Goal: Task Accomplishment & Management: Use online tool/utility

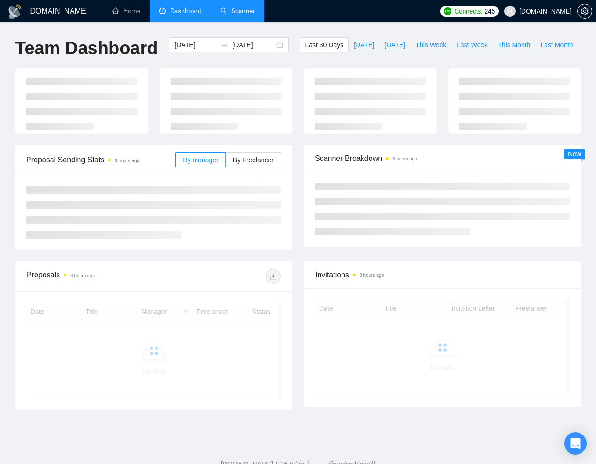
click at [248, 8] on link "Scanner" at bounding box center [237, 11] width 35 height 8
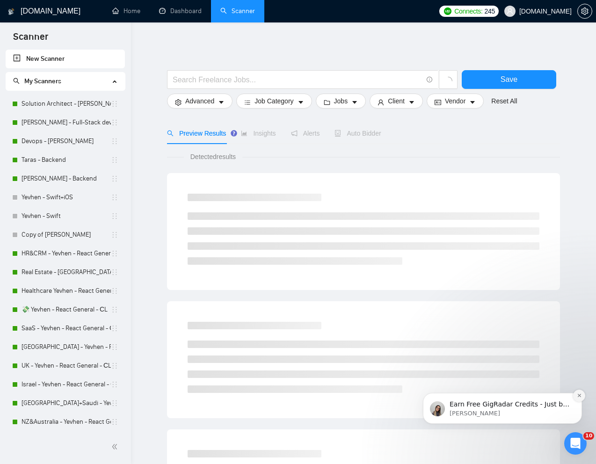
click at [577, 394] on icon "Dismiss notification" at bounding box center [579, 395] width 5 height 5
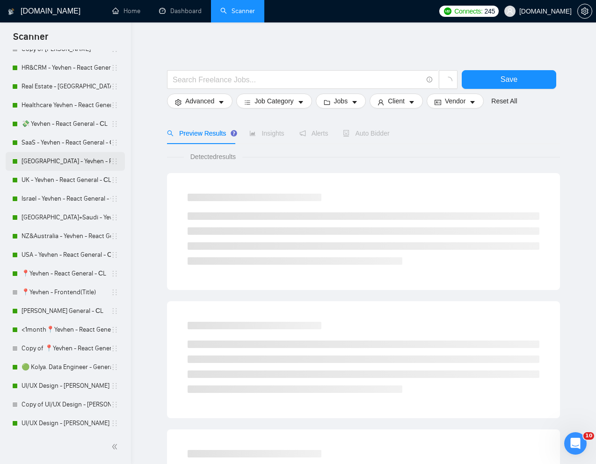
scroll to position [186, 0]
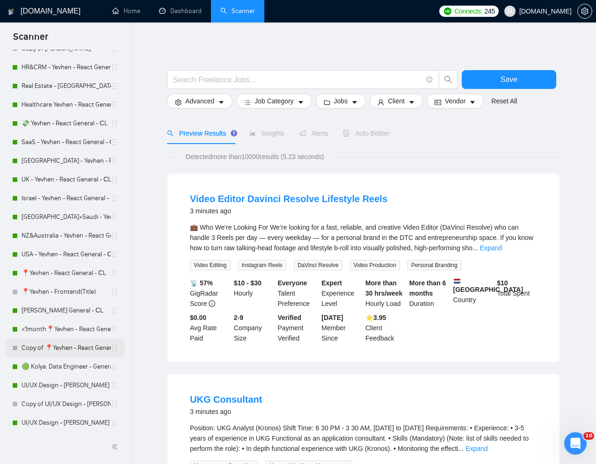
click at [54, 347] on link "Copy of 📍Yevhen - React General - СL" at bounding box center [66, 348] width 89 height 19
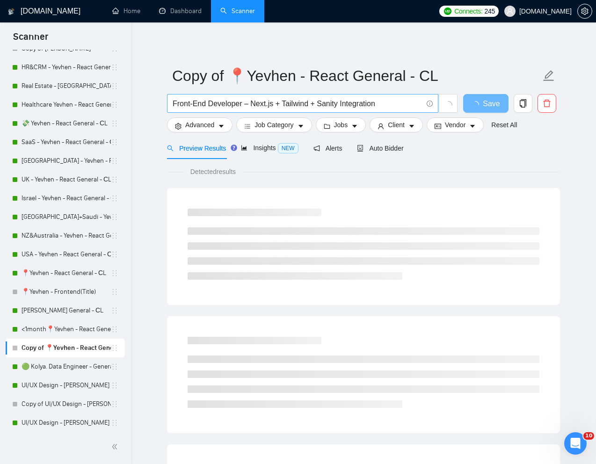
click at [341, 104] on input "Front-End Developer – Next.js + Tailwind + Sanity Integration" at bounding box center [298, 104] width 250 height 12
paste input "end Engineer | Next.js / React"
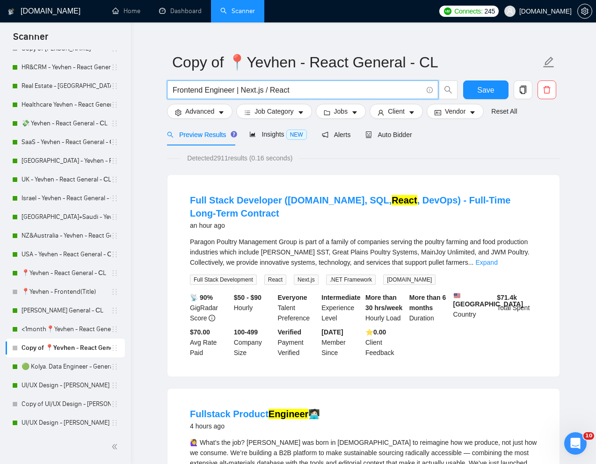
scroll to position [16, 0]
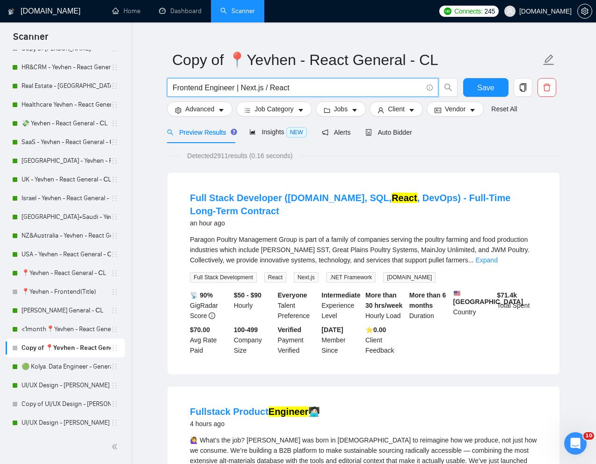
click at [238, 87] on input "Frontend Engineer | Next.js / React" at bounding box center [298, 88] width 250 height 12
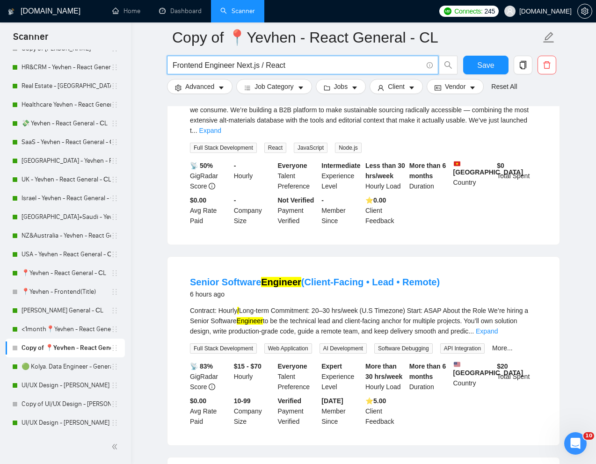
scroll to position [0, 0]
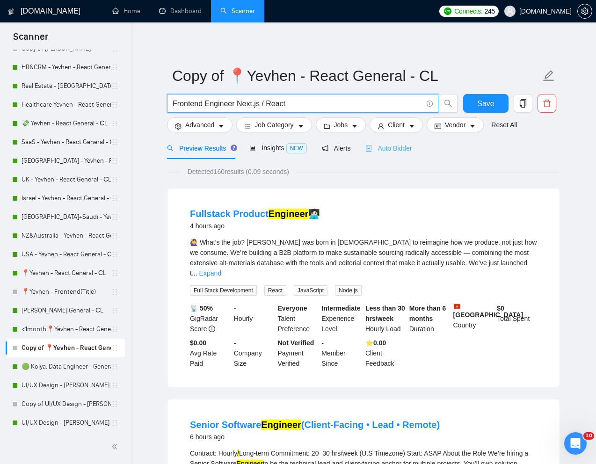
type input "Frontend Engineer Next.js / React"
click at [403, 151] on span "Auto Bidder" at bounding box center [389, 148] width 46 height 7
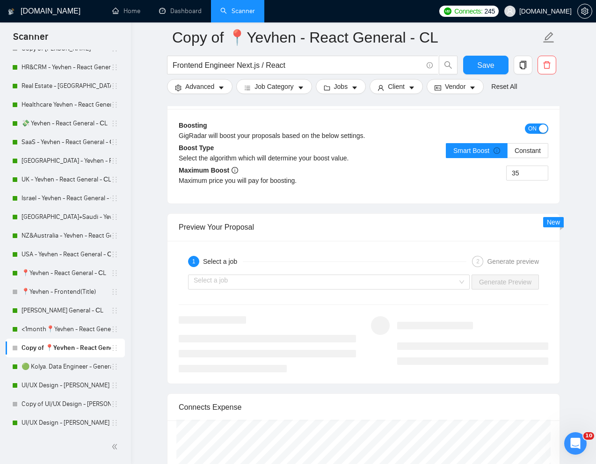
scroll to position [1757, 0]
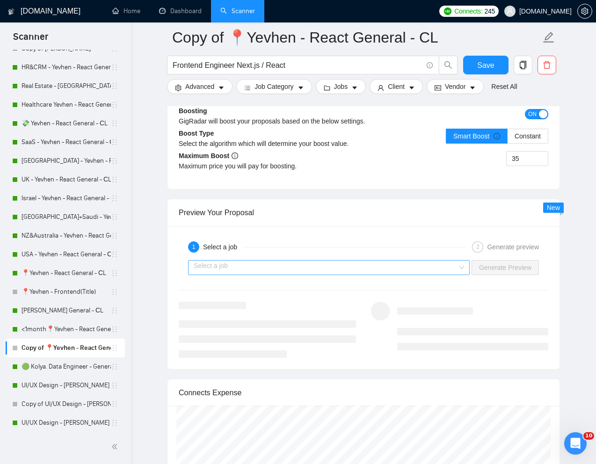
click at [345, 275] on input "search" at bounding box center [326, 268] width 264 height 14
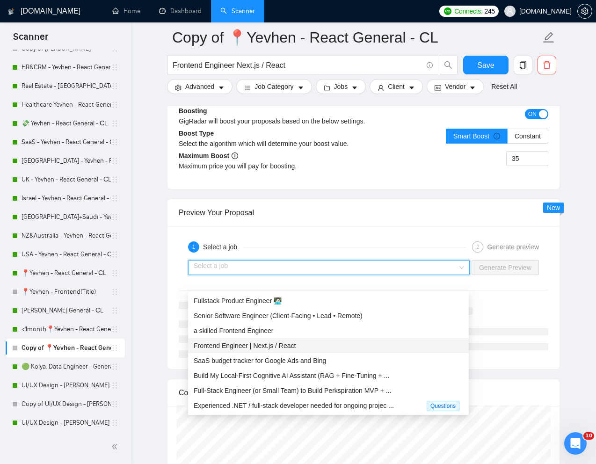
click at [233, 342] on span "Frontend Engineer | Next.js / React" at bounding box center [245, 345] width 102 height 7
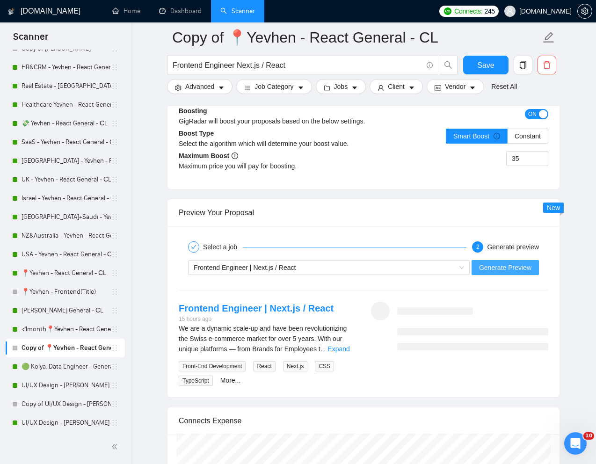
click at [513, 273] on span "Generate Preview" at bounding box center [505, 268] width 52 height 10
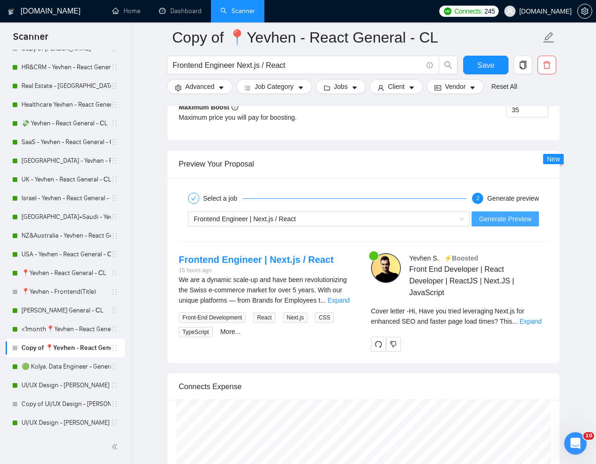
scroll to position [1827, 0]
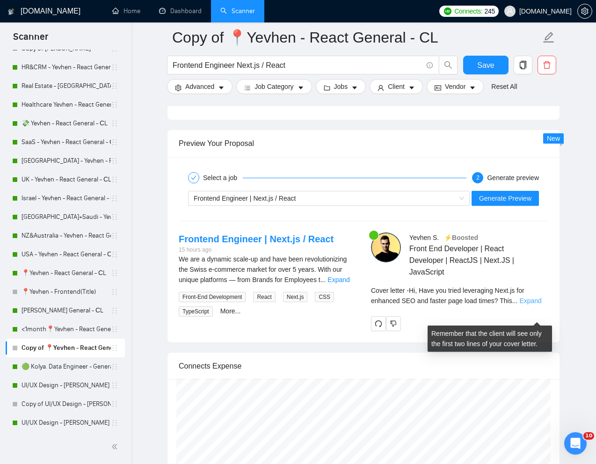
click at [536, 305] on link "Expand" at bounding box center [531, 300] width 22 height 7
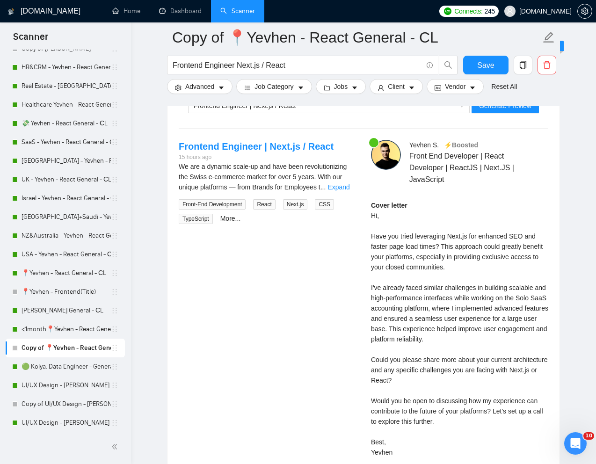
scroll to position [1925, 0]
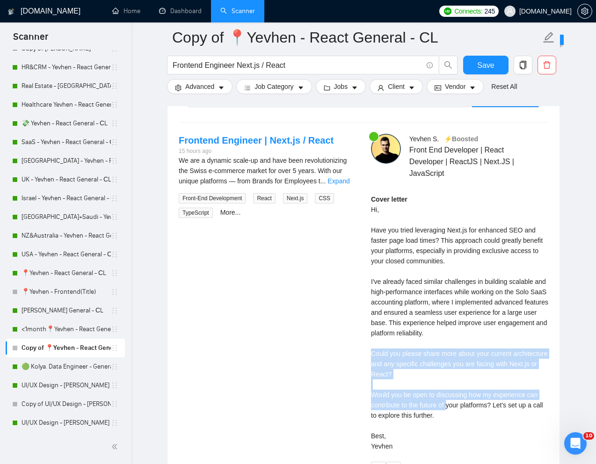
drag, startPoint x: 371, startPoint y: 367, endPoint x: 451, endPoint y: 426, distance: 98.5
click at [451, 426] on div "Cover letter Hi, Have you tried leveraging Next.js for enhanced SEO and faster …" at bounding box center [459, 322] width 177 height 257
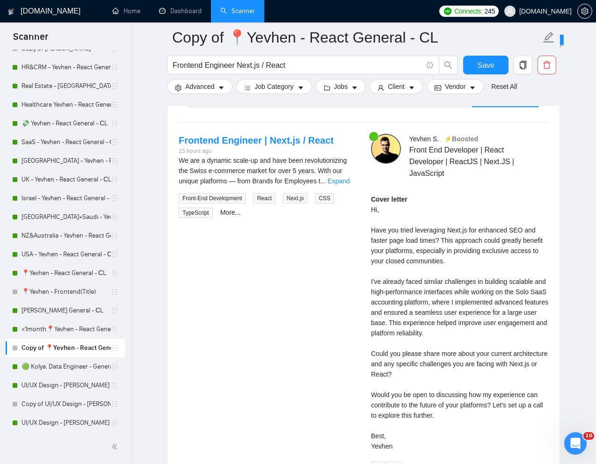
click at [453, 426] on div "Cover letter Hi, Have you tried leveraging Next.js for enhanced SEO and faster …" at bounding box center [459, 322] width 177 height 257
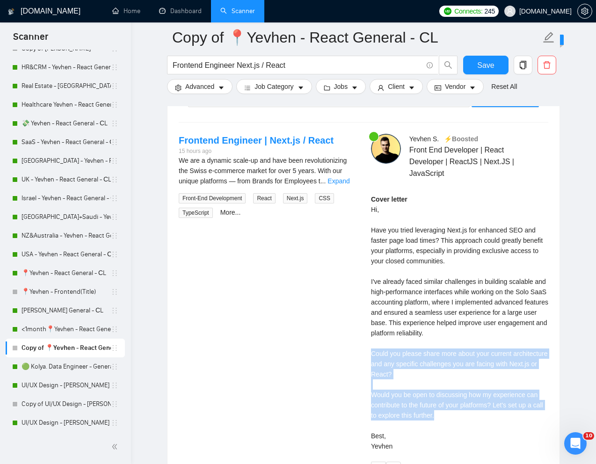
drag, startPoint x: 450, startPoint y: 431, endPoint x: 366, endPoint y: 373, distance: 101.9
click at [366, 373] on div "[PERSON_NAME] ⚡️Boosted Front End Developer | React Developer | ReactJS | Next.…" at bounding box center [460, 305] width 192 height 343
copy div "Could you please share more about your current architecture and any specific ch…"
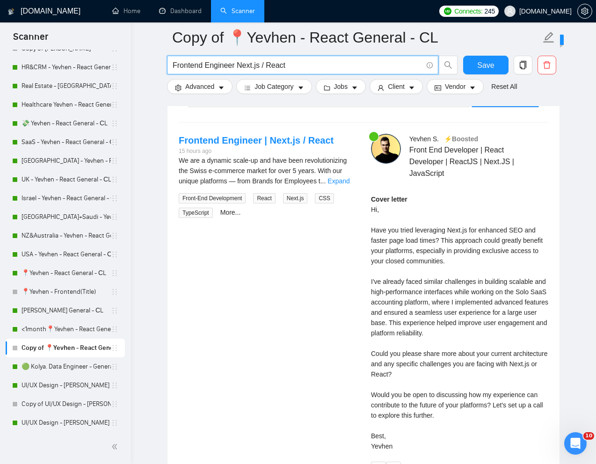
click at [245, 66] on input "Frontend Engineer Next.js / React" at bounding box center [298, 65] width 250 height 12
paste input "Developer for crypto company"
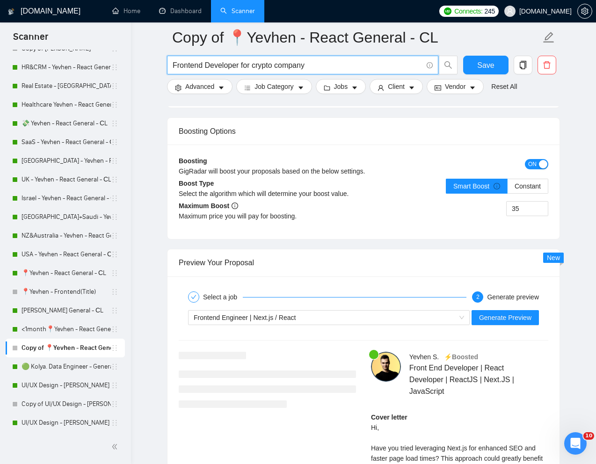
scroll to position [1719, 0]
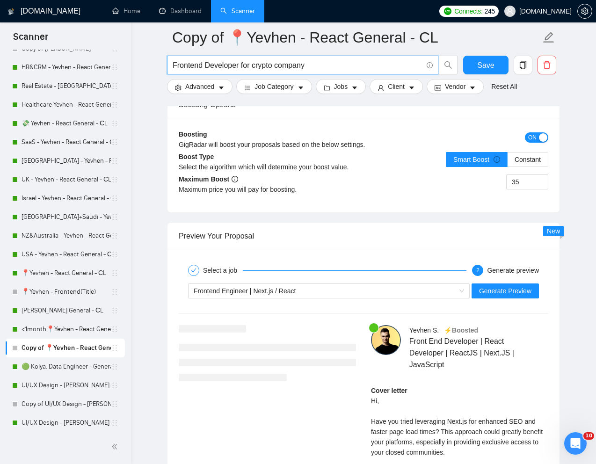
type input "Frontend Developer for crypto company"
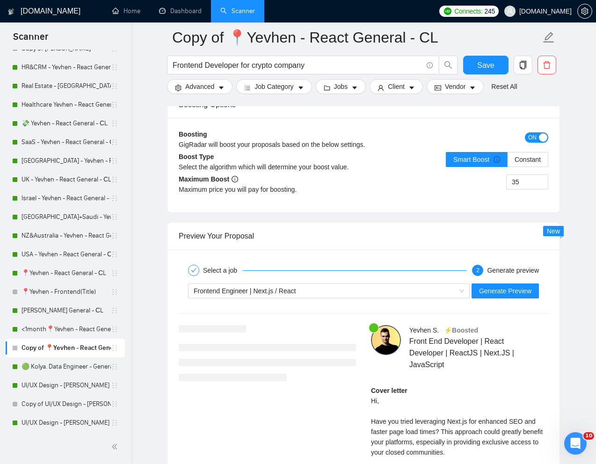
click at [341, 302] on div "Frontend Engineer | Next.js / React Generate Preview" at bounding box center [364, 291] width 372 height 22
click at [325, 298] on div "Frontend Engineer | Next.js / React" at bounding box center [325, 291] width 262 height 14
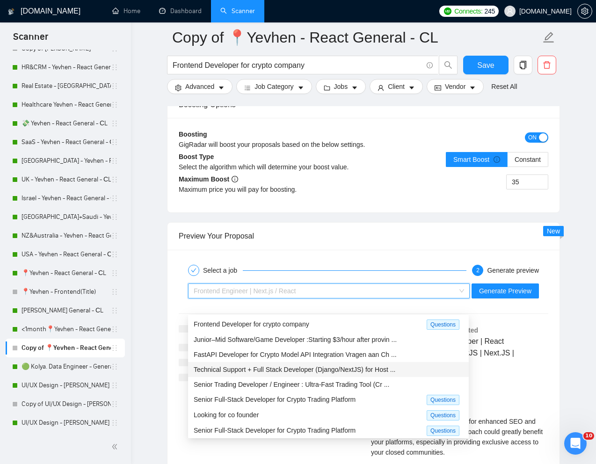
click at [298, 317] on div "Frontend Developer for crypto company Questions" at bounding box center [328, 324] width 281 height 15
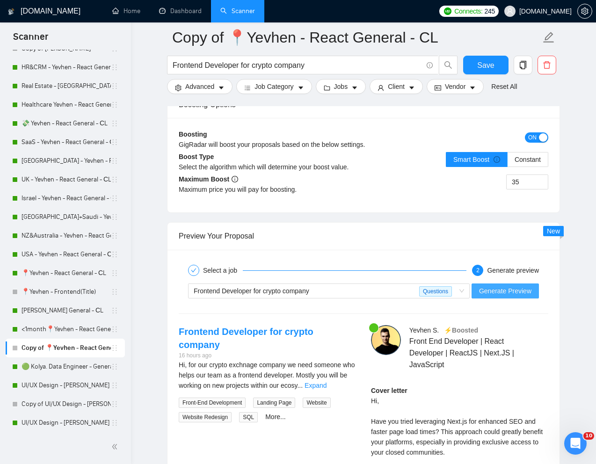
click at [516, 296] on span "Generate Preview" at bounding box center [505, 291] width 52 height 10
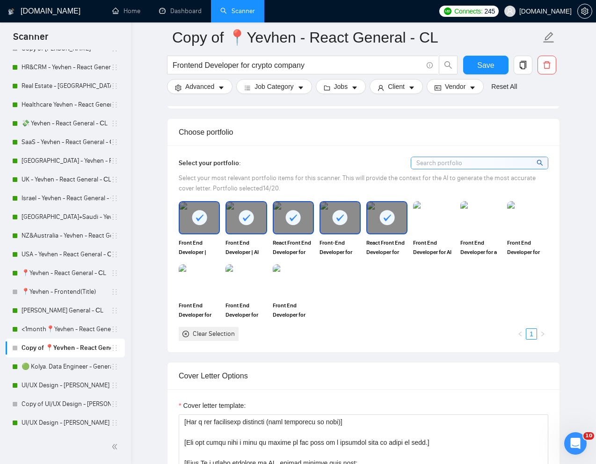
scroll to position [747, 0]
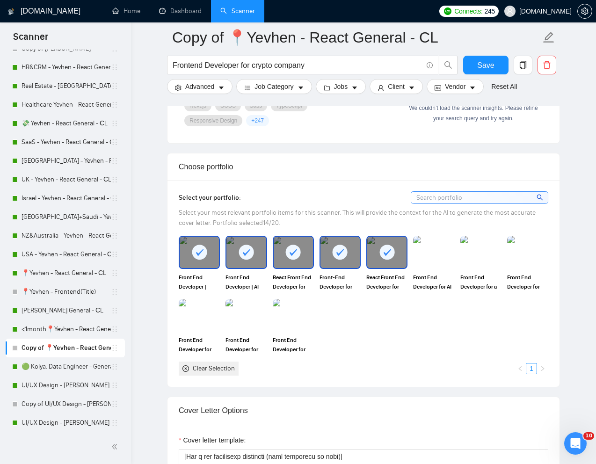
click at [200, 268] on div at bounding box center [199, 252] width 39 height 31
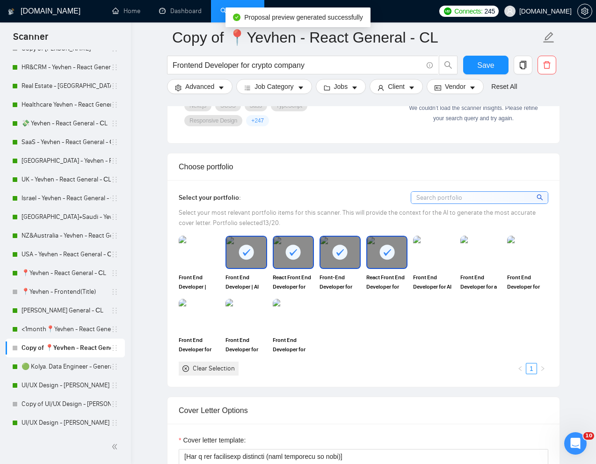
click at [260, 268] on div at bounding box center [246, 252] width 39 height 31
click at [296, 268] on div at bounding box center [293, 252] width 39 height 31
click at [329, 268] on div at bounding box center [340, 252] width 39 height 31
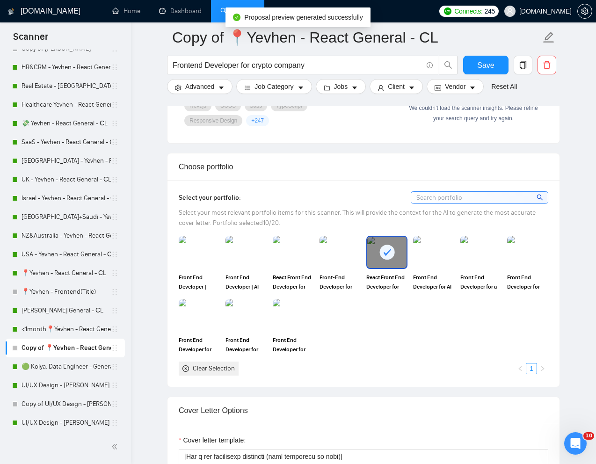
click at [369, 268] on div at bounding box center [386, 252] width 39 height 31
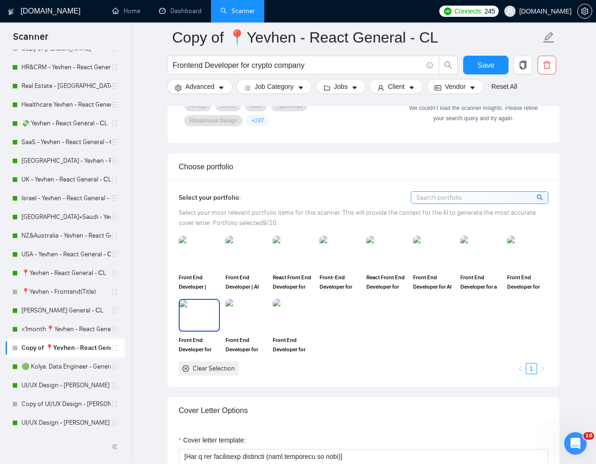
click at [199, 331] on img at bounding box center [199, 315] width 39 height 31
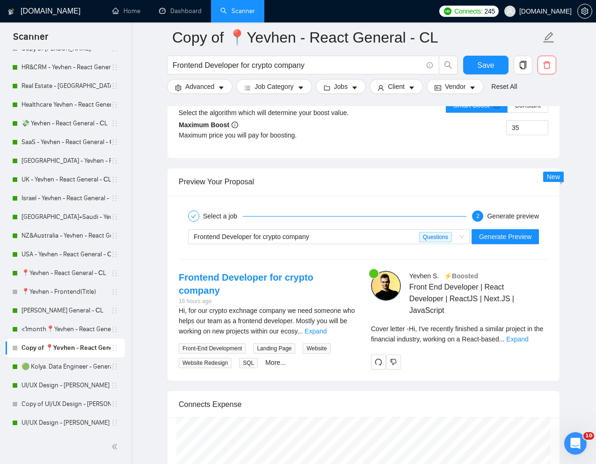
scroll to position [1777, 0]
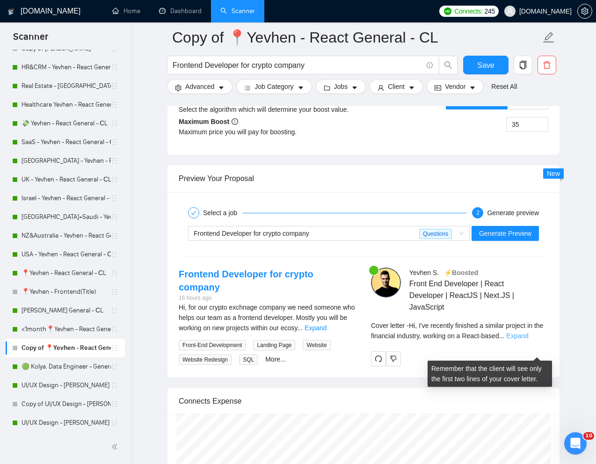
click at [529, 340] on link "Expand" at bounding box center [518, 335] width 22 height 7
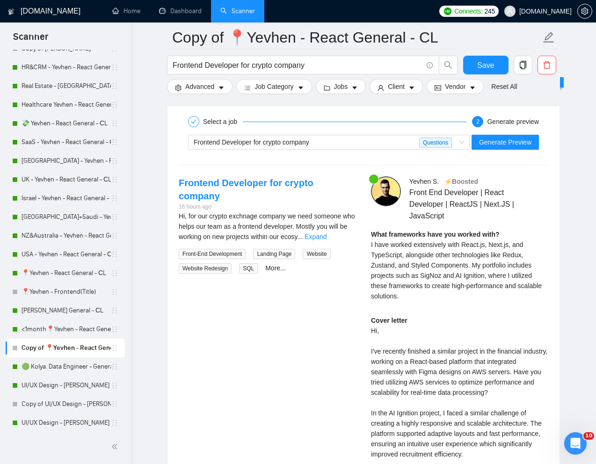
scroll to position [1871, 0]
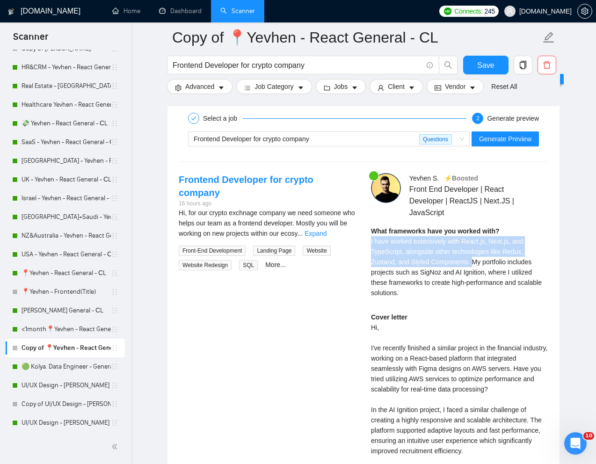
drag, startPoint x: 370, startPoint y: 255, endPoint x: 475, endPoint y: 277, distance: 107.7
click at [475, 277] on div "[PERSON_NAME] ⚡️Boosted Front End Developer | React Developer | ReactJS | Next.…" at bounding box center [460, 389] width 192 height 432
copy span "I have worked extensively with React.js, Next.js, and TypeScript, alongside oth…"
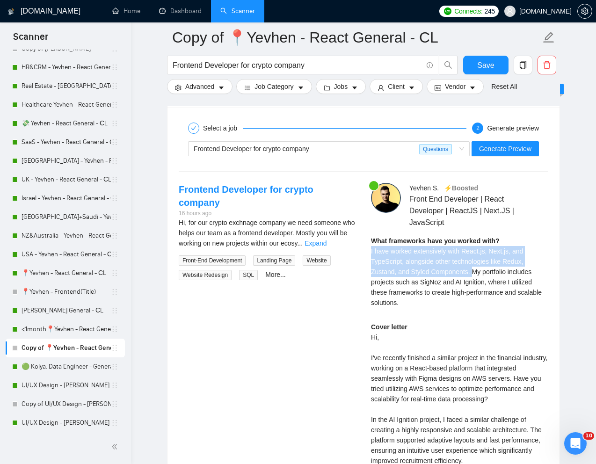
scroll to position [1838, 0]
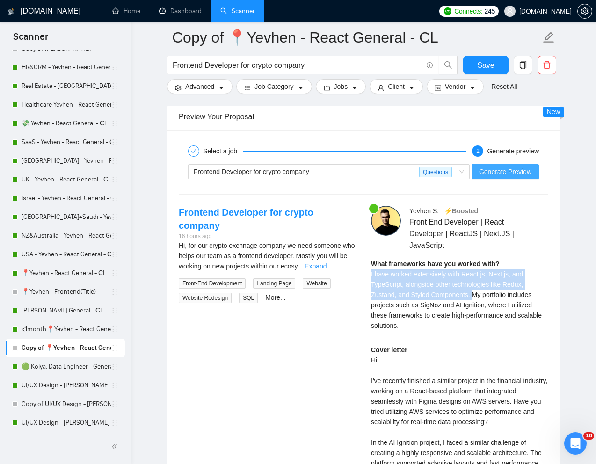
click at [490, 177] on span "Generate Preview" at bounding box center [505, 172] width 52 height 10
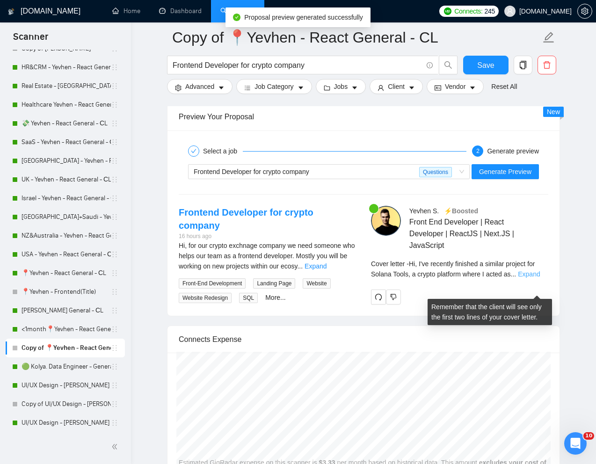
click at [540, 278] on link "Expand" at bounding box center [529, 274] width 22 height 7
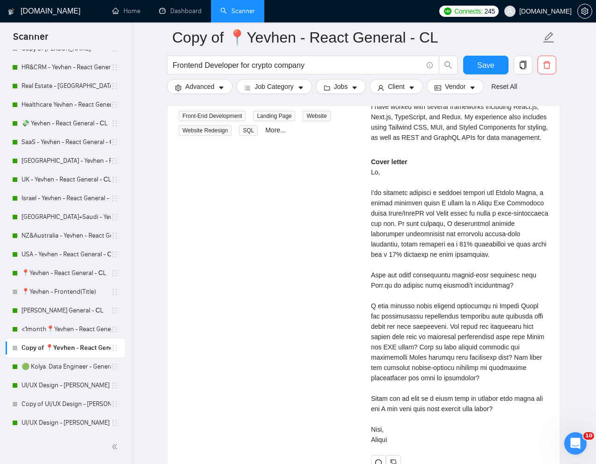
scroll to position [2008, 0]
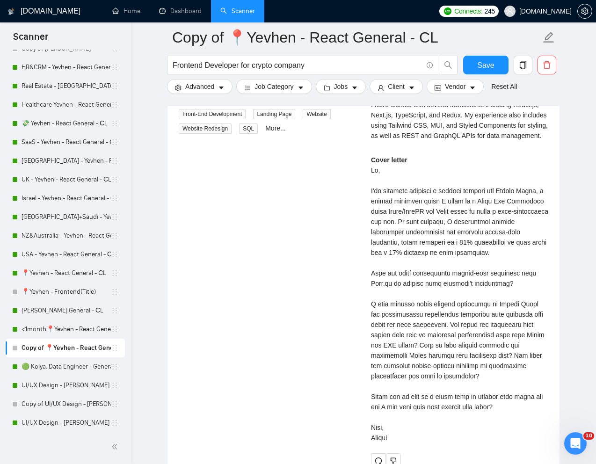
click at [468, 262] on div "Cover letter" at bounding box center [459, 299] width 177 height 288
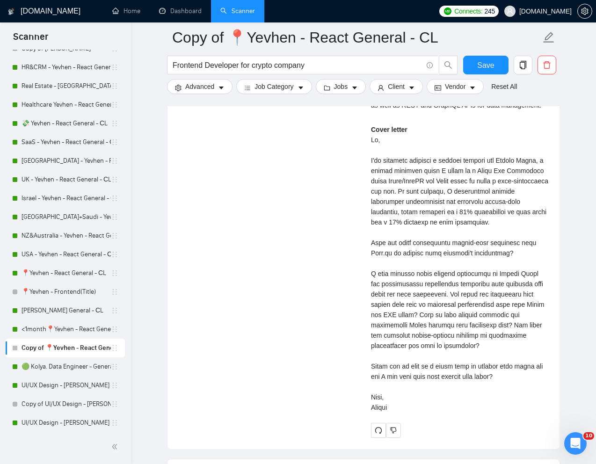
scroll to position [2039, 0]
click at [374, 394] on div "Cover letter" at bounding box center [459, 268] width 177 height 288
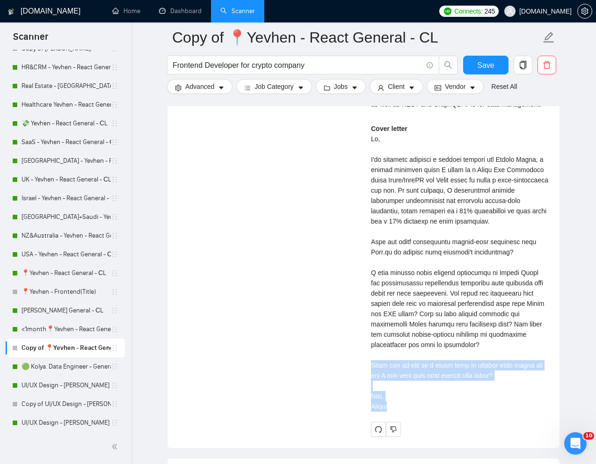
drag, startPoint x: 371, startPoint y: 392, endPoint x: 517, endPoint y: 435, distance: 152.6
click at [517, 412] on div "Cover letter" at bounding box center [459, 268] width 177 height 288
copy div "Would you be open to a quick call to discuss your needs and how I can help your…"
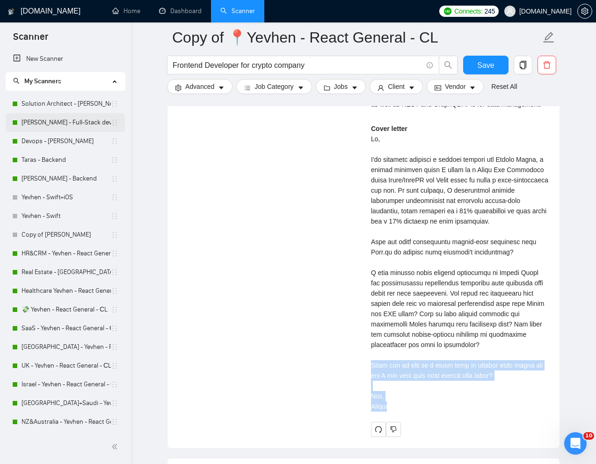
click at [44, 122] on link "[PERSON_NAME] - Full-Stack dev" at bounding box center [66, 122] width 89 height 19
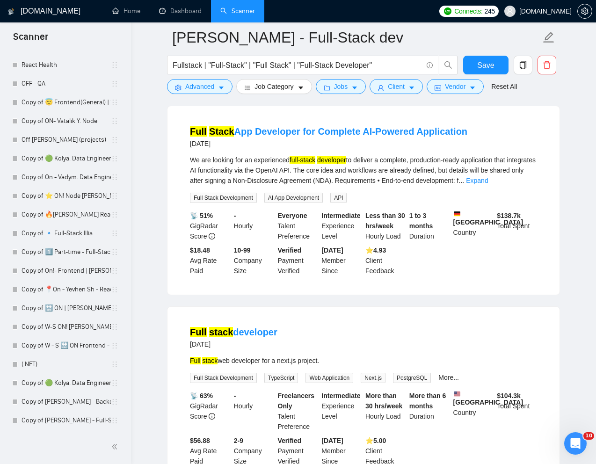
scroll to position [509, 0]
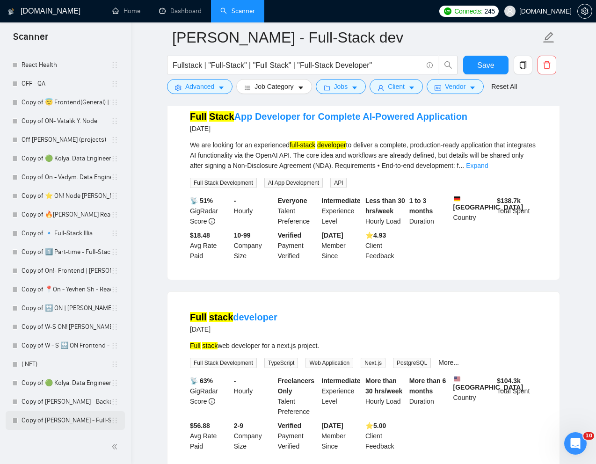
click at [52, 424] on link "Copy of [PERSON_NAME] - Full-Stack dev" at bounding box center [66, 420] width 89 height 19
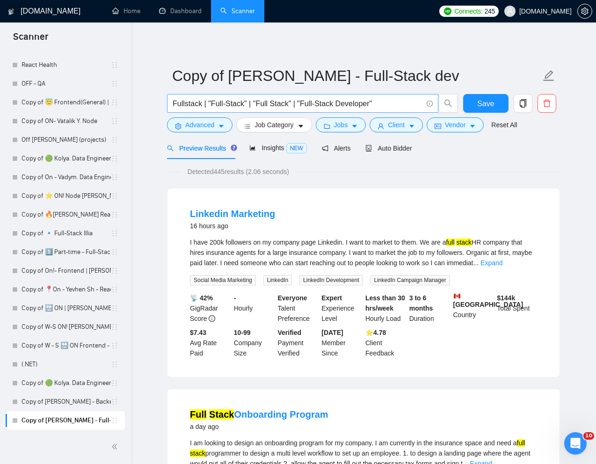
click at [272, 105] on input "Fullstack | "Full-Stack" | "Full Stack" | "Full-Stack Developer"" at bounding box center [298, 104] width 250 height 12
paste input "-Stack Engineer (NodeJS / React / GCP), Experienced w/Scaled Production Systems"
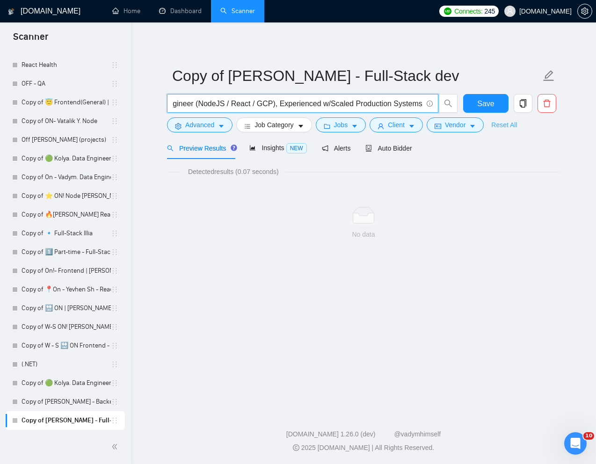
click at [512, 127] on link "Reset All" at bounding box center [505, 125] width 26 height 10
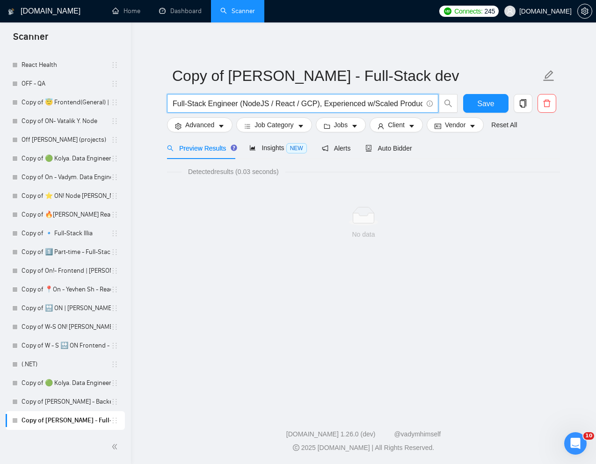
drag, startPoint x: 321, startPoint y: 105, endPoint x: 242, endPoint y: 105, distance: 78.6
click at [242, 105] on input "Full-Stack Engineer (NodeJS / React / GCP), Experienced w/Scaled Production Sys…" at bounding box center [298, 104] width 250 height 12
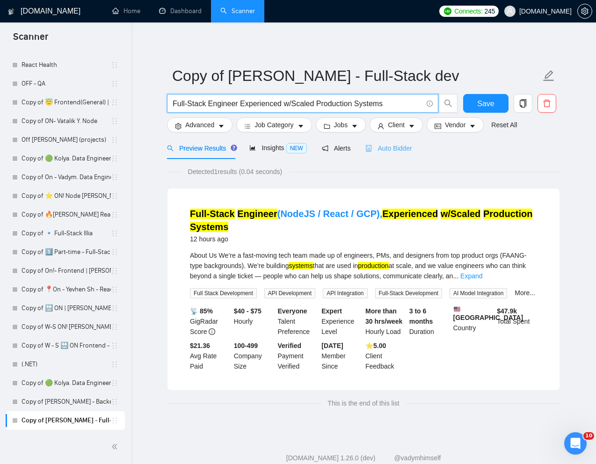
type input "Full-Stack Engineer Experienced w/Scaled Production Systems"
click at [394, 147] on span "Auto Bidder" at bounding box center [389, 148] width 46 height 7
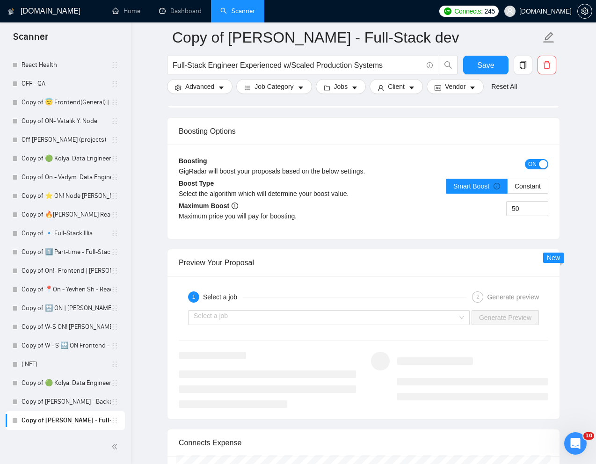
scroll to position [1793, 0]
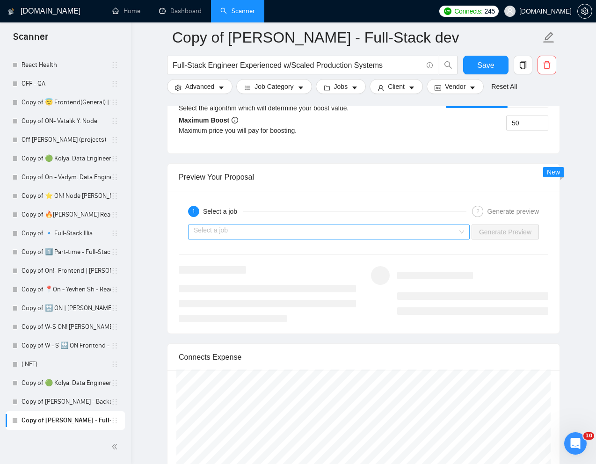
click at [440, 231] on input "search" at bounding box center [326, 232] width 264 height 14
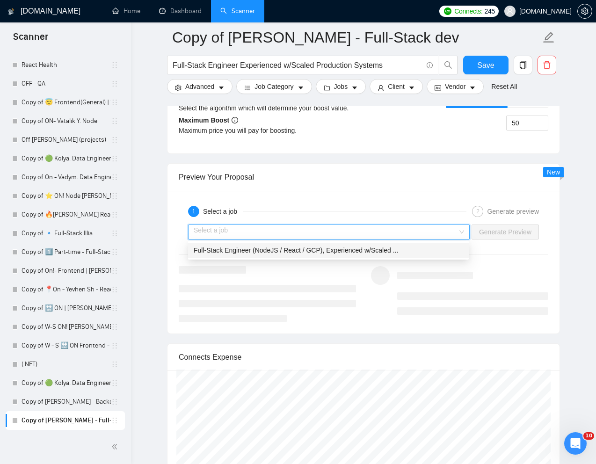
click at [368, 252] on span "Full-Stack Engineer (NodeJS / React / GCP), Experienced w/Scaled ..." at bounding box center [296, 250] width 205 height 7
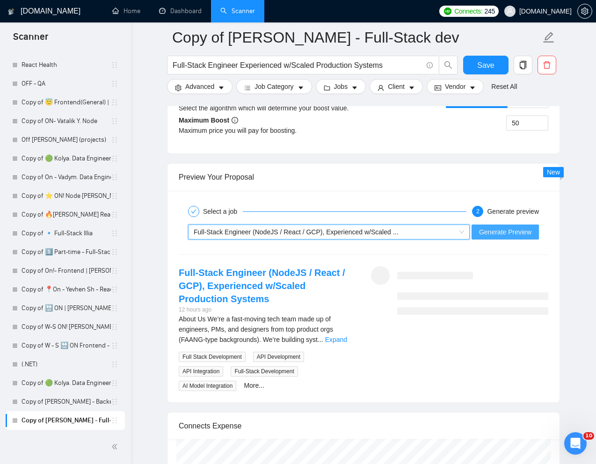
click at [495, 236] on span "Generate Preview" at bounding box center [505, 232] width 52 height 10
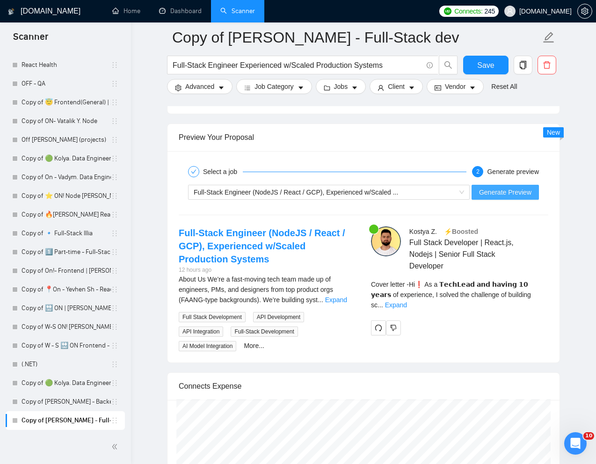
scroll to position [1855, 0]
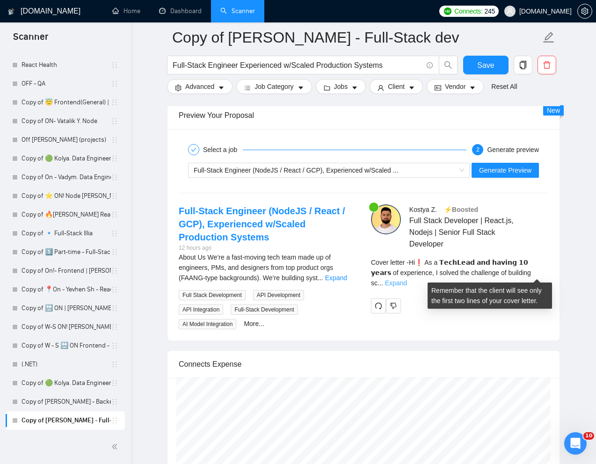
click at [407, 279] on link "Expand" at bounding box center [396, 282] width 22 height 7
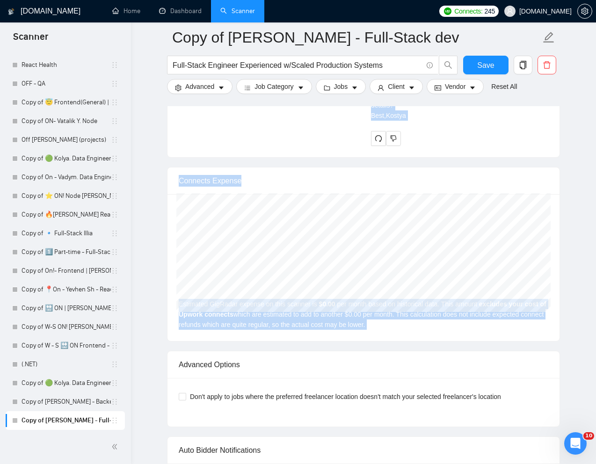
scroll to position [2251, 0]
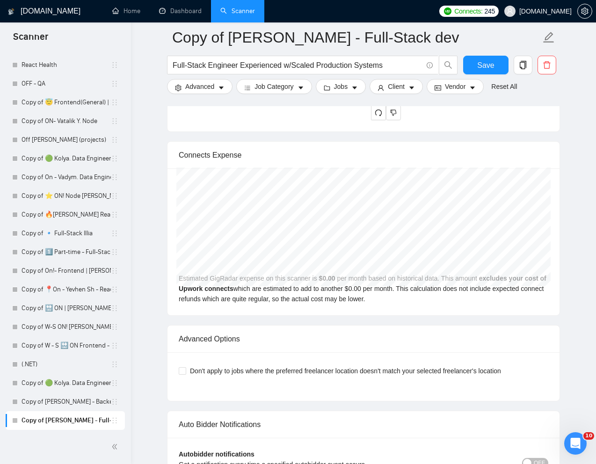
drag, startPoint x: 372, startPoint y: 184, endPoint x: 448, endPoint y: 205, distance: 79.4
copy div "Lo❗ Ip d SitaMetc adi elitse 00 doeiu te incididunt, U labore etd magnaaliq en …"
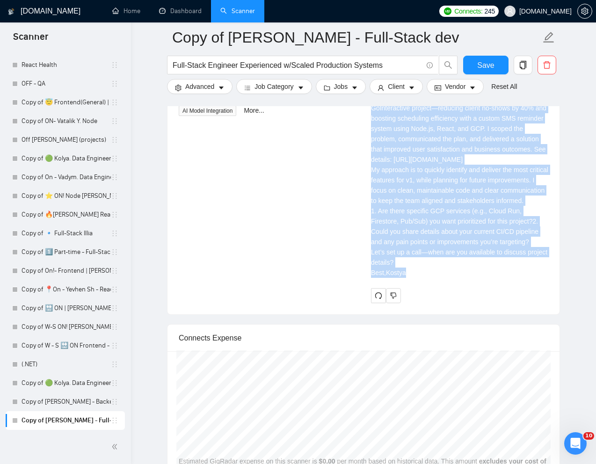
scroll to position [2102, 0]
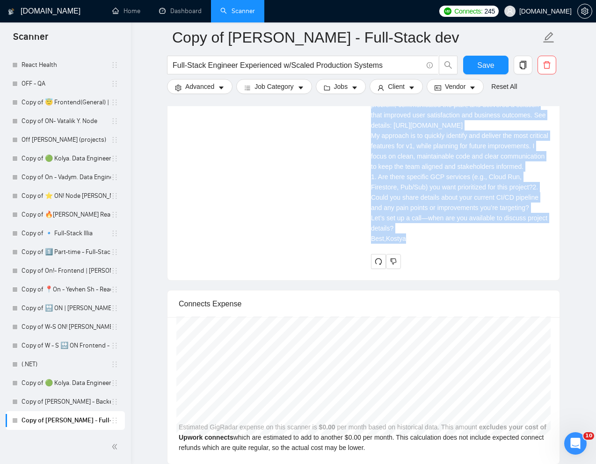
click at [304, 269] on div "Full-Stack Engineer (NodeJS / React / GCP), Experienced w/Scaled Production Sys…" at bounding box center [363, 113] width 385 height 312
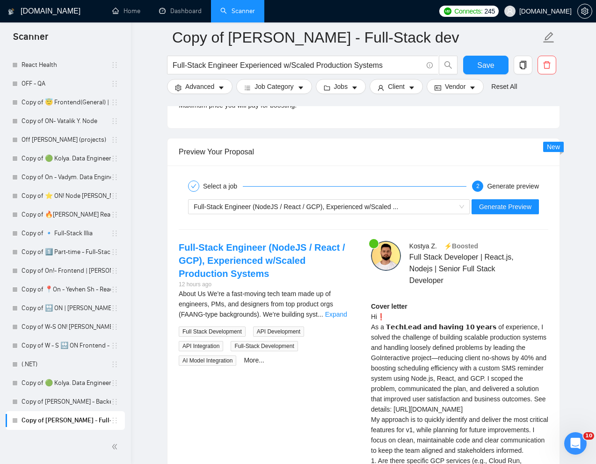
scroll to position [1810, 0]
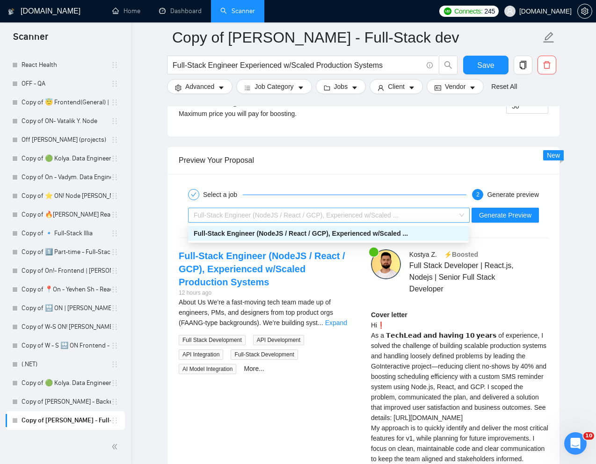
click at [395, 216] on span "Full-Stack Engineer (NodeJS / React / GCP), Experienced w/Scaled ..." at bounding box center [296, 215] width 205 height 7
click at [417, 171] on div "Preview Your Proposal" at bounding box center [364, 160] width 370 height 27
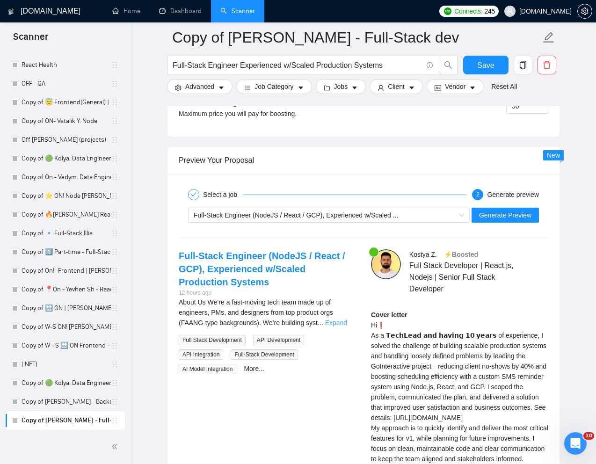
click at [340, 322] on link "Expand" at bounding box center [336, 322] width 22 height 7
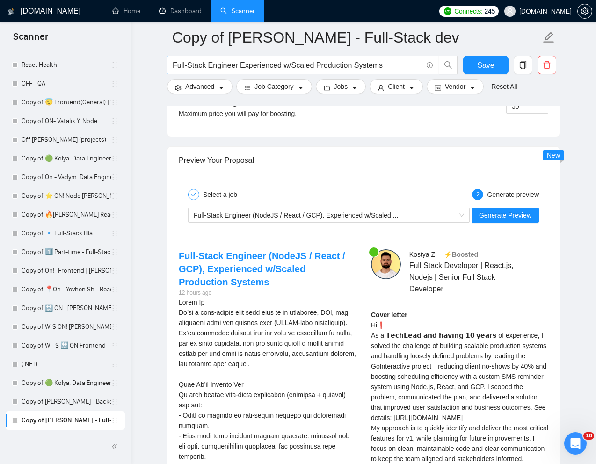
click at [304, 68] on input "Full-Stack Engineer Experienced w/Scaled Production Systems" at bounding box center [298, 65] width 250 height 12
paste input "Experienced Full-Stack Developer Needed for AI Platform"
type input "Experienced Full-Stack Developer Needed for AI Platform"
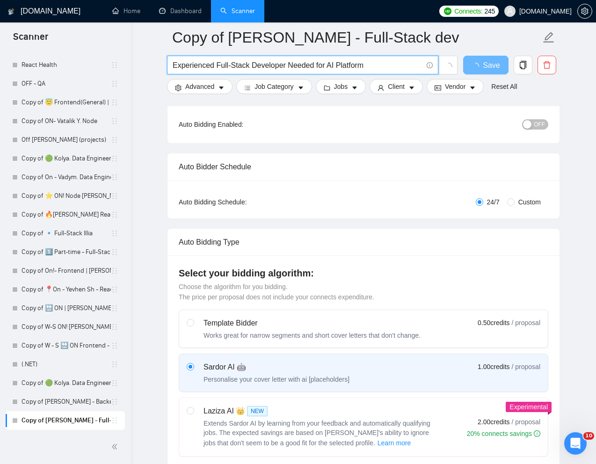
scroll to position [0, 0]
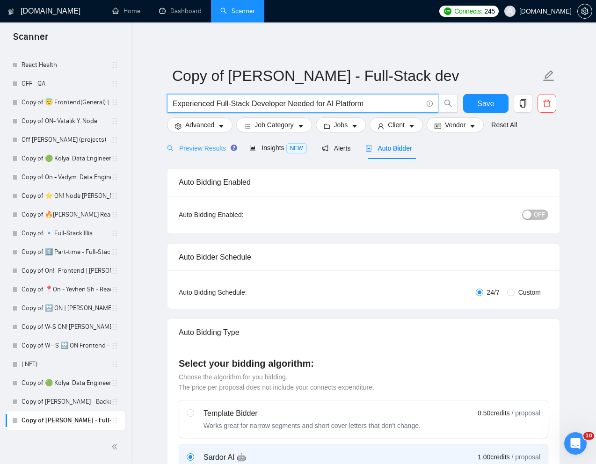
type input "Experienced Full-Stack Developer Needed for AI Platform"
click at [197, 149] on span "Preview Results" at bounding box center [200, 148] width 67 height 7
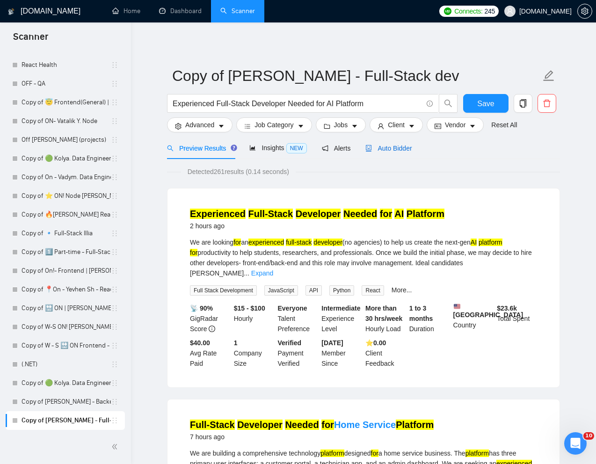
click at [397, 144] on div "Auto Bidder" at bounding box center [389, 148] width 46 height 10
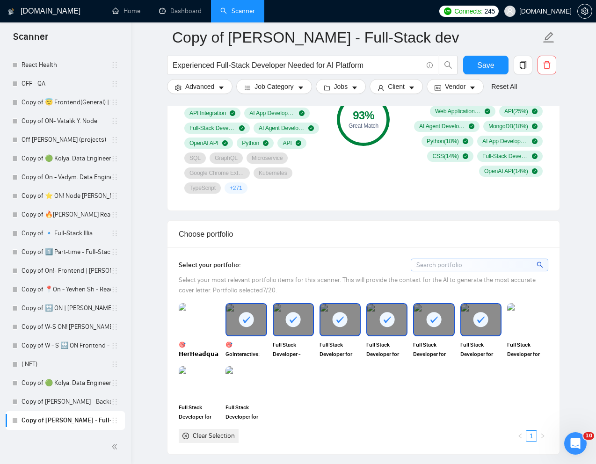
scroll to position [777, 0]
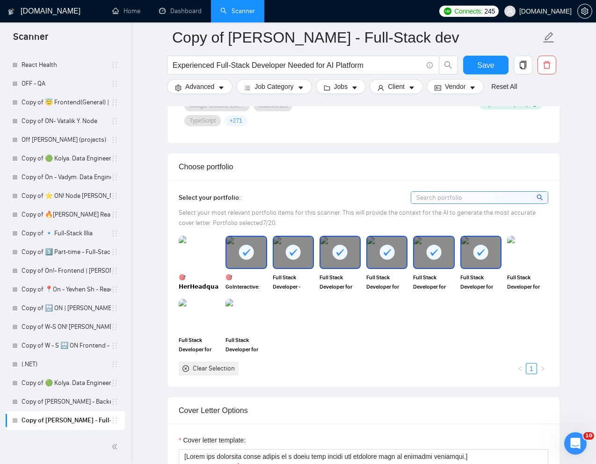
click at [257, 258] on div at bounding box center [246, 252] width 39 height 31
click at [301, 264] on div at bounding box center [293, 252] width 39 height 31
click at [332, 261] on div at bounding box center [340, 252] width 39 height 31
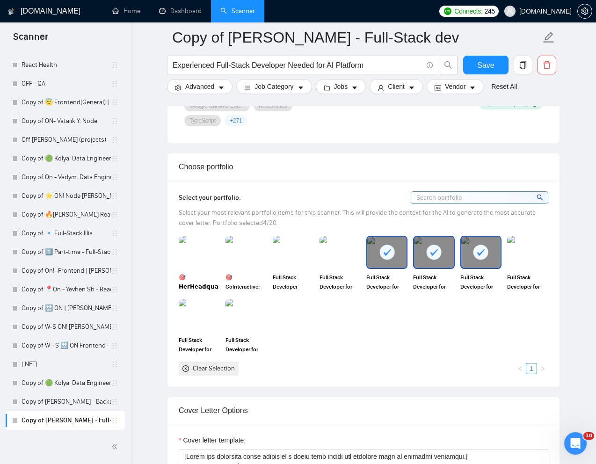
click at [397, 253] on div at bounding box center [386, 252] width 39 height 31
click at [438, 272] on div "Full Stack Developer for online gallery platform Picflow" at bounding box center [433, 263] width 41 height 55
click at [493, 268] on div at bounding box center [481, 252] width 39 height 31
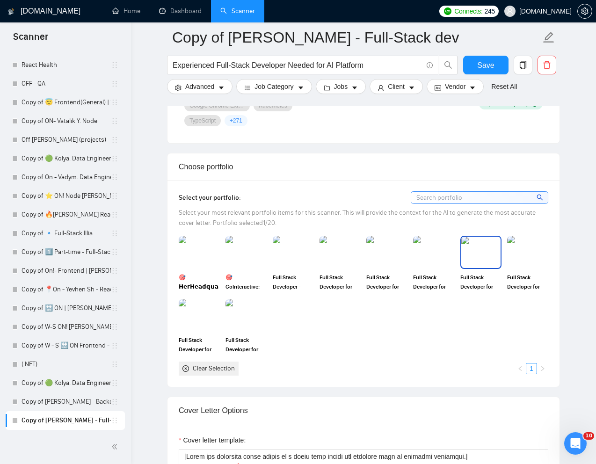
click at [481, 259] on img at bounding box center [481, 252] width 39 height 31
click at [446, 259] on img at bounding box center [433, 252] width 39 height 31
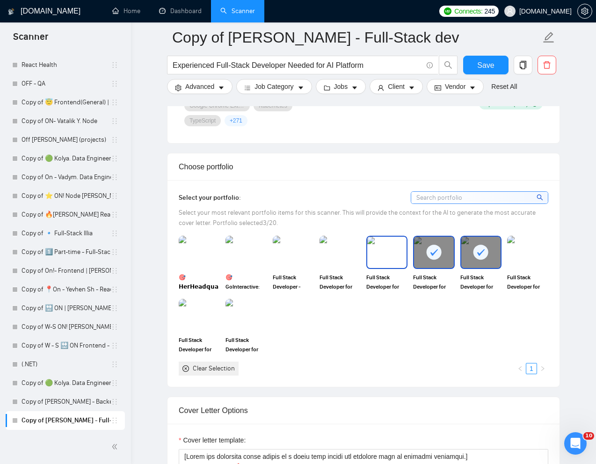
click at [393, 259] on img at bounding box center [386, 252] width 39 height 31
click at [336, 255] on img at bounding box center [340, 252] width 39 height 31
click at [300, 255] on img at bounding box center [293, 252] width 41 height 33
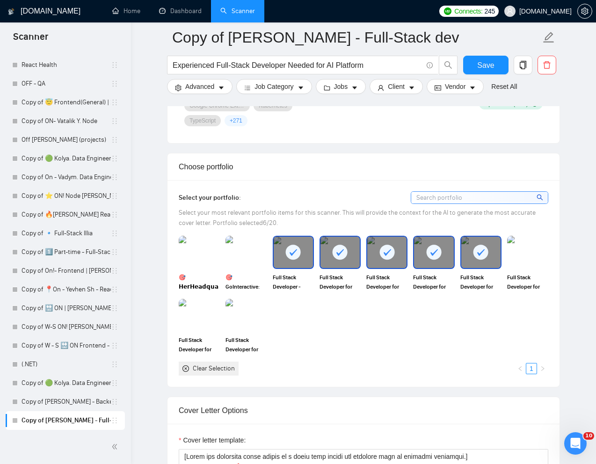
click at [247, 253] on img at bounding box center [246, 252] width 41 height 33
click at [248, 314] on img at bounding box center [246, 315] width 39 height 31
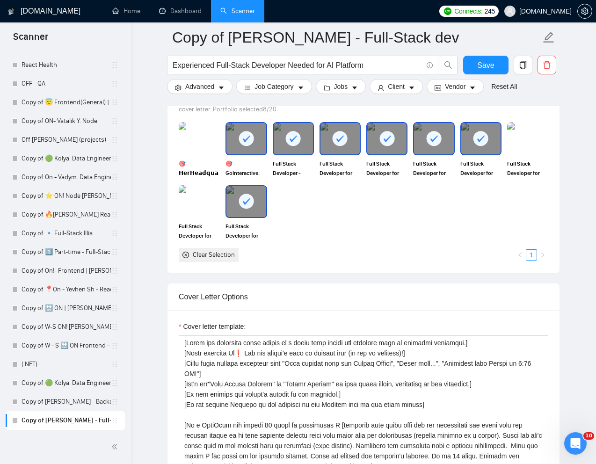
scroll to position [891, 0]
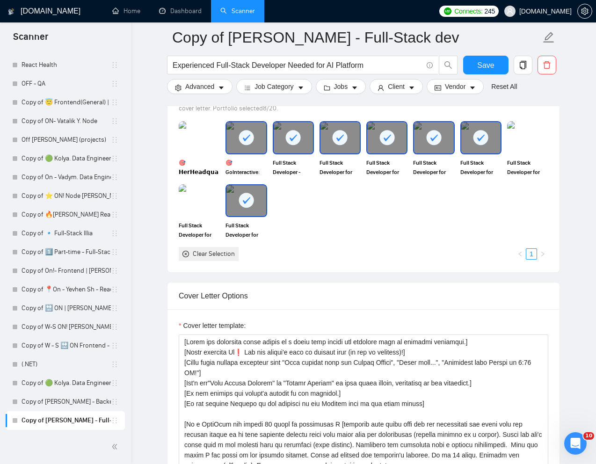
click at [251, 145] on icon at bounding box center [246, 137] width 15 height 15
click at [292, 145] on rect at bounding box center [293, 137] width 15 height 15
click at [331, 145] on div at bounding box center [340, 137] width 39 height 31
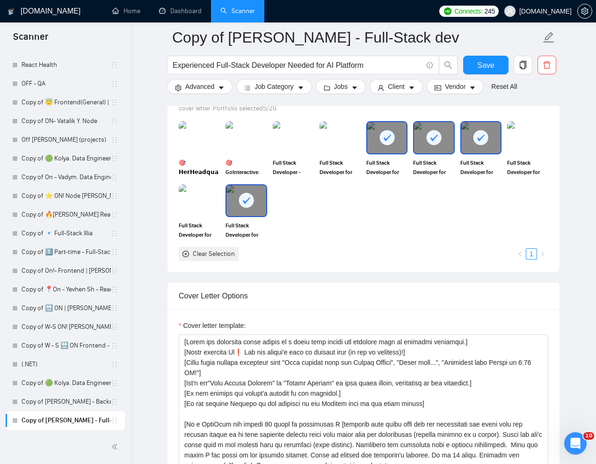
click at [393, 145] on icon at bounding box center [387, 137] width 15 height 15
click at [421, 145] on div at bounding box center [433, 137] width 39 height 31
click at [479, 149] on div at bounding box center [481, 137] width 39 height 31
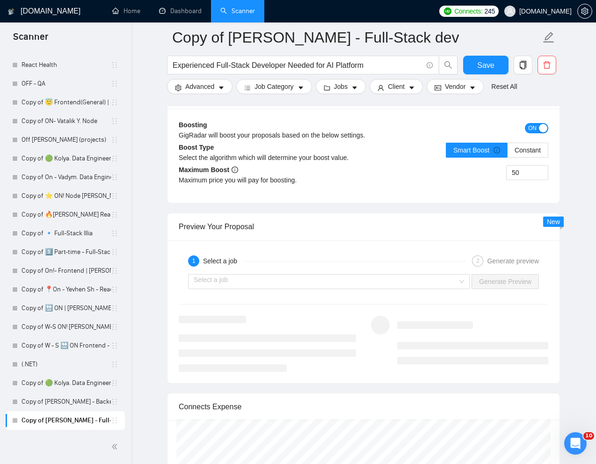
scroll to position [1767, 0]
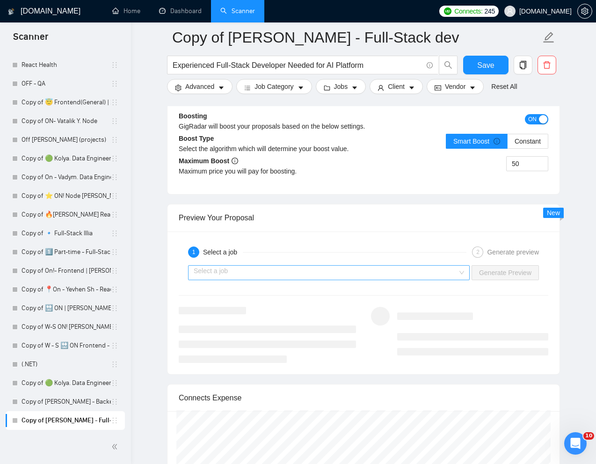
click at [419, 274] on input "search" at bounding box center [326, 273] width 264 height 14
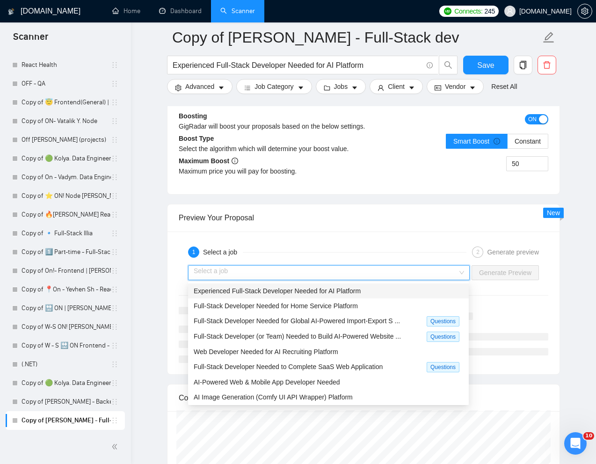
click at [342, 290] on span "Experienced Full-Stack Developer Needed for AI Platform" at bounding box center [277, 290] width 167 height 7
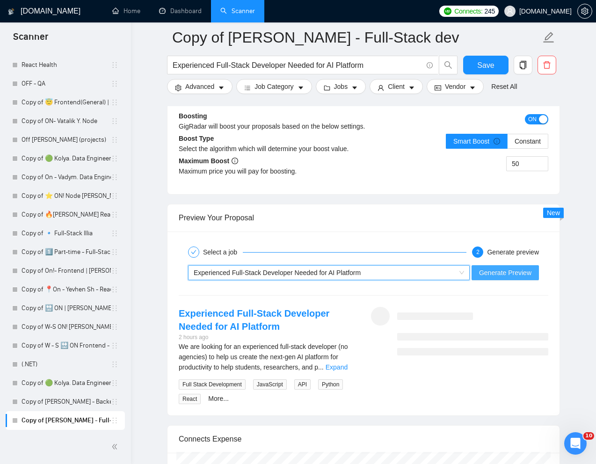
click at [512, 279] on button "Generate Preview" at bounding box center [505, 272] width 67 height 15
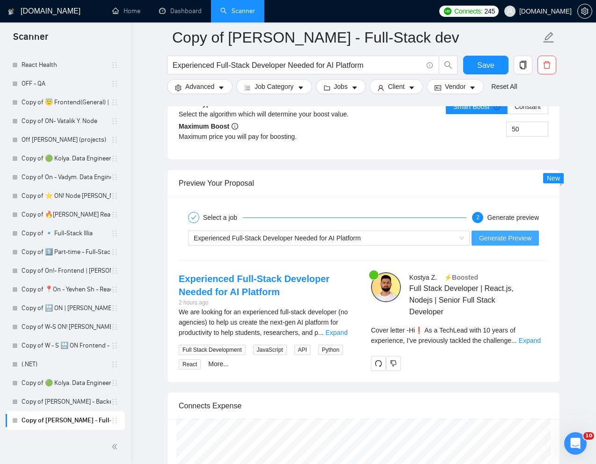
scroll to position [1826, 0]
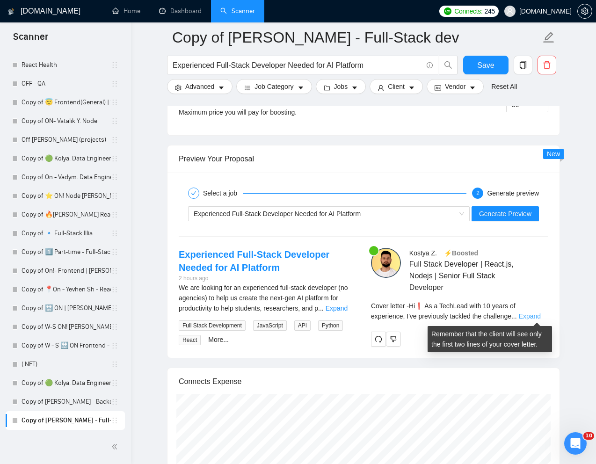
click at [534, 315] on link "Expand" at bounding box center [530, 316] width 22 height 7
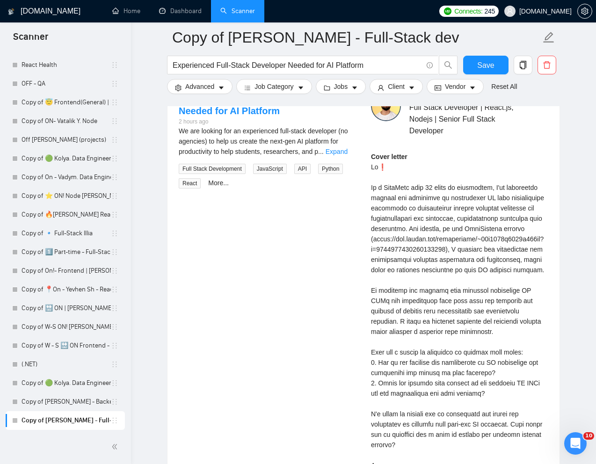
scroll to position [1960, 0]
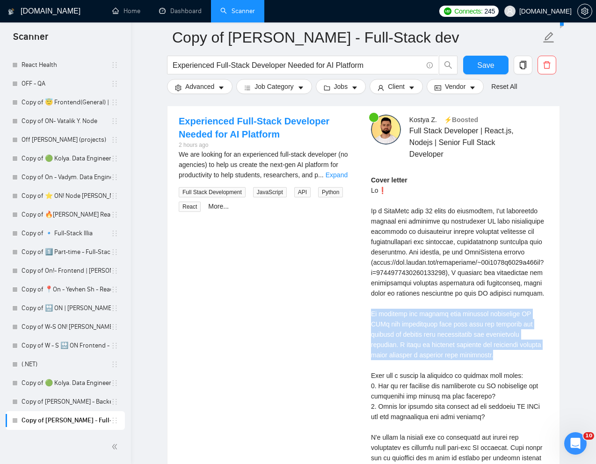
drag, startPoint x: 369, startPoint y: 325, endPoint x: 485, endPoint y: 366, distance: 123.0
click at [485, 366] on div "[PERSON_NAME] ⚡️Boosted Full Stack Developer | React.js, Nodejs | Senior Full S…" at bounding box center [460, 322] width 192 height 415
copy div "My approach for solving this involves leveraging AI APIs and integrating them i…"
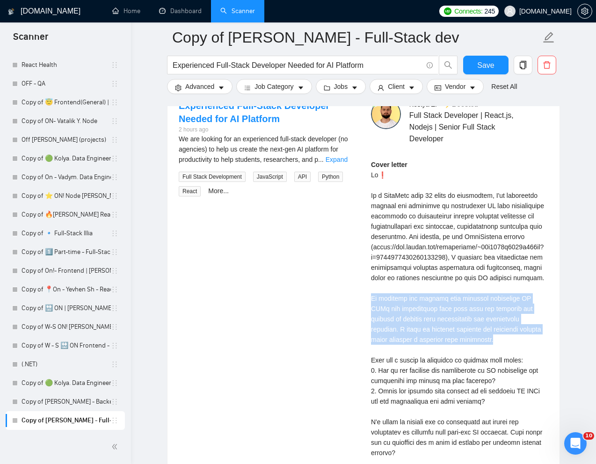
scroll to position [1979, 0]
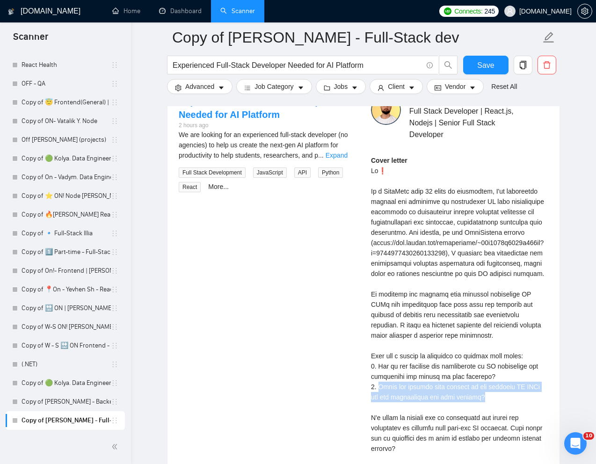
drag, startPoint x: 379, startPoint y: 398, endPoint x: 483, endPoint y: 406, distance: 104.2
click at [483, 406] on div "Cover letter" at bounding box center [459, 320] width 177 height 330
copy div "Could you provide more details on the specific AI APIs you are considering for …"
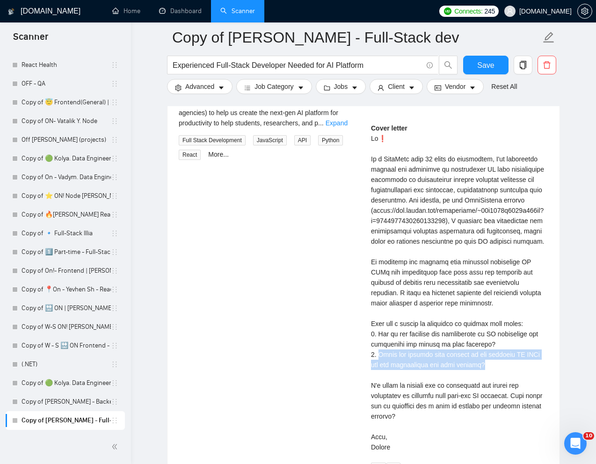
scroll to position [2013, 0]
